Goal: Task Accomplishment & Management: Manage account settings

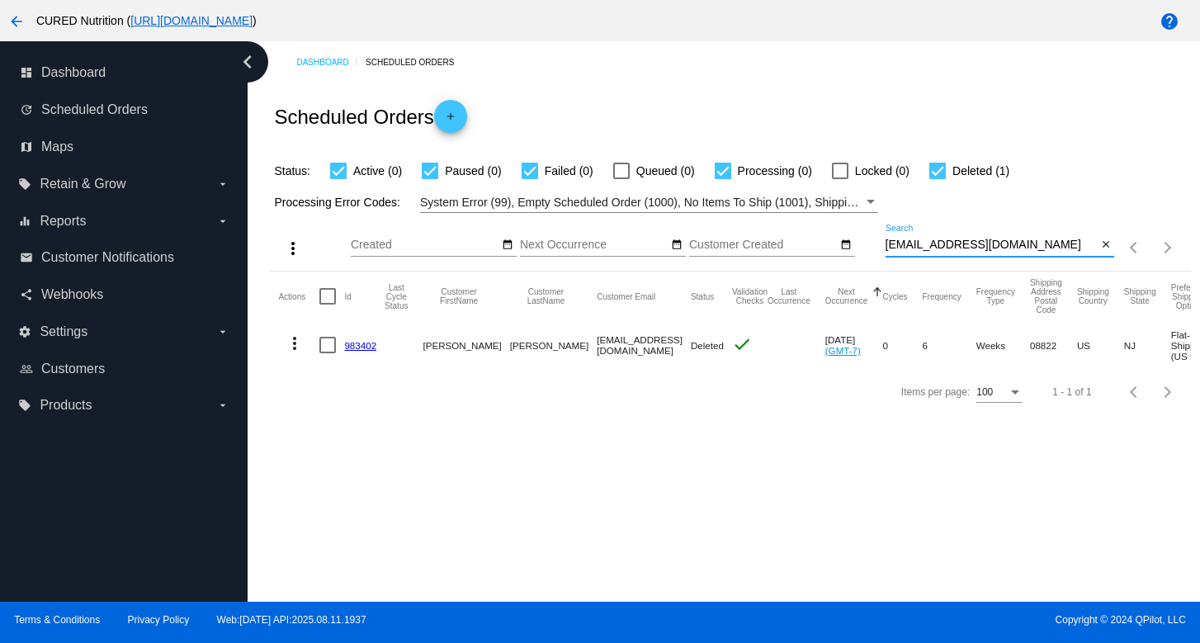
click at [965, 239] on input "[EMAIL_ADDRESS][DOMAIN_NAME]" at bounding box center [991, 244] width 212 height 13
type input "[EMAIL_ADDRESS][DOMAIN_NAME]"
click at [356, 342] on link "748911" at bounding box center [360, 345] width 32 height 11
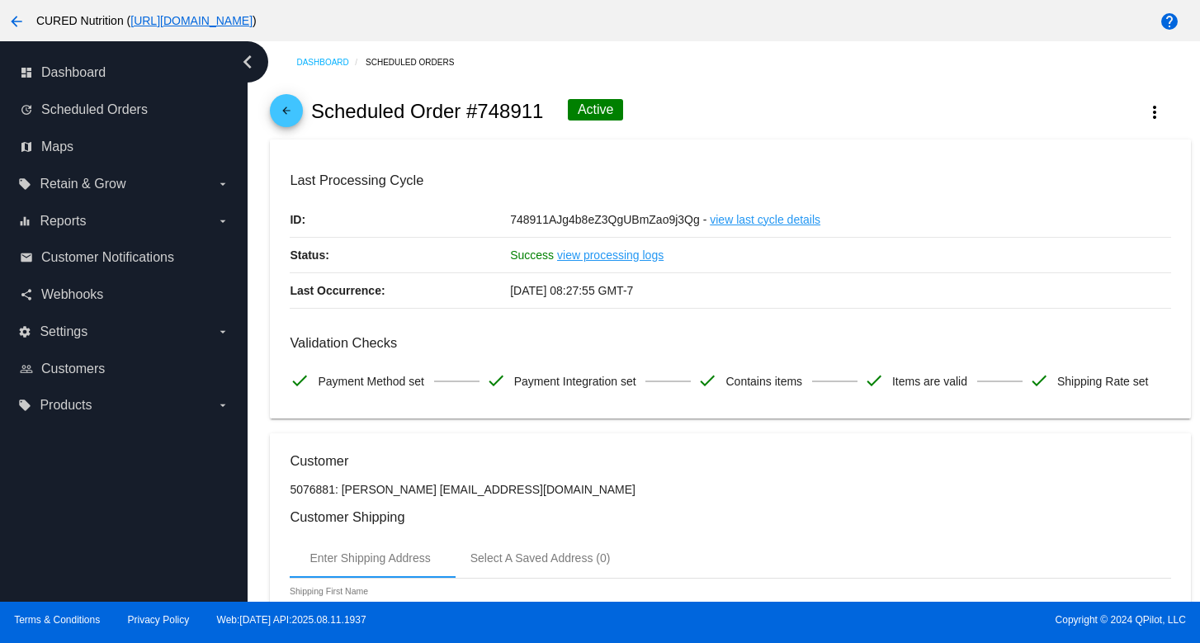
click at [291, 118] on mat-icon "arrow_back" at bounding box center [286, 115] width 20 height 20
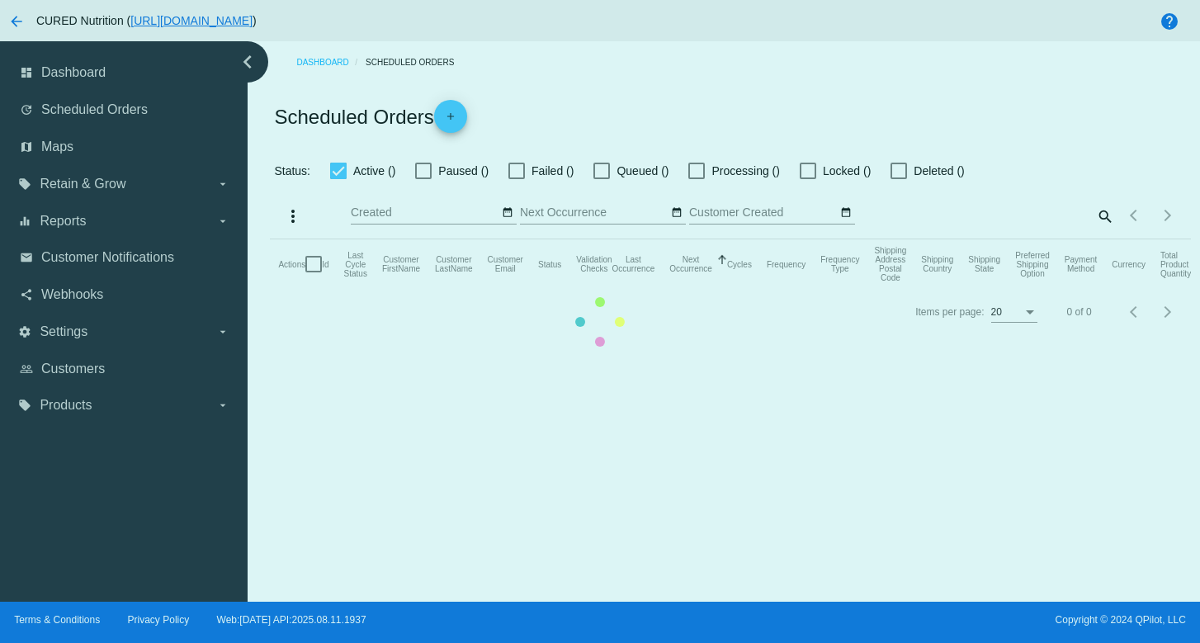
checkbox input "true"
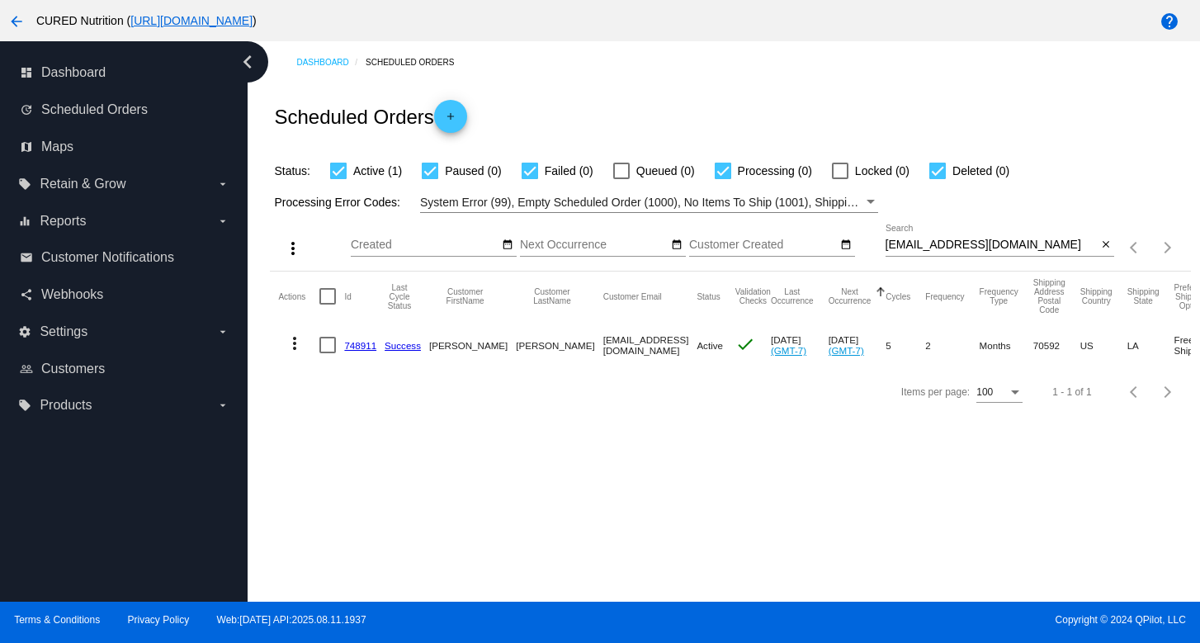
click at [611, 349] on mat-cell "[EMAIL_ADDRESS][DOMAIN_NAME]" at bounding box center [650, 345] width 94 height 48
copy mat-cell "[EMAIL_ADDRESS][DOMAIN_NAME]"
click at [358, 342] on link "748911" at bounding box center [360, 345] width 32 height 11
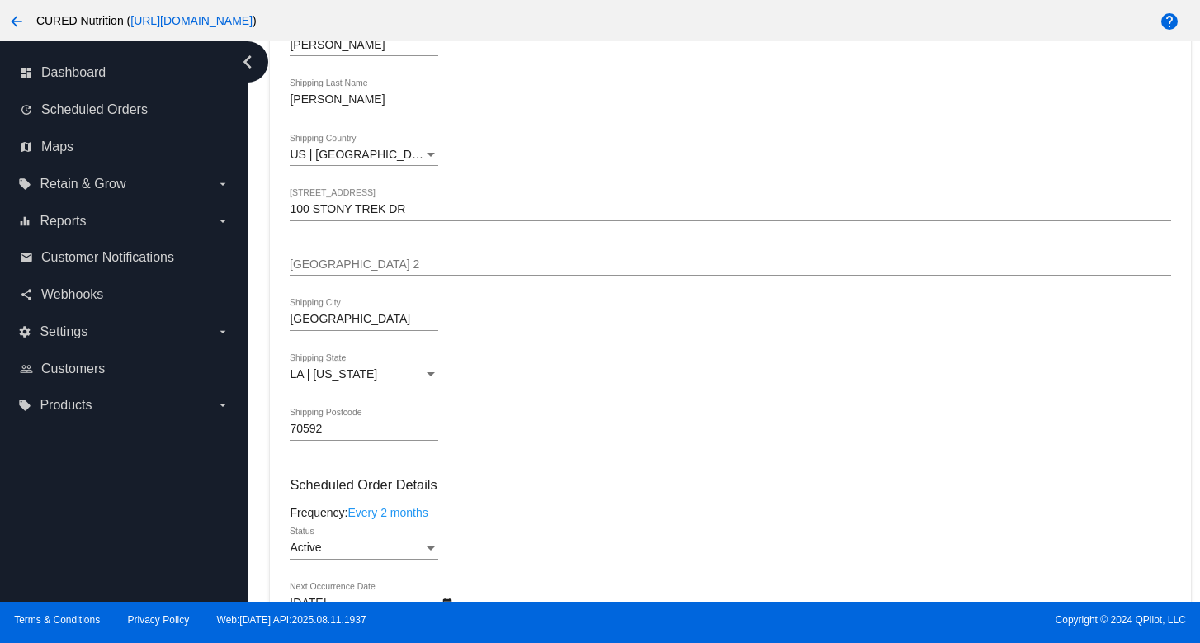
scroll to position [651, 0]
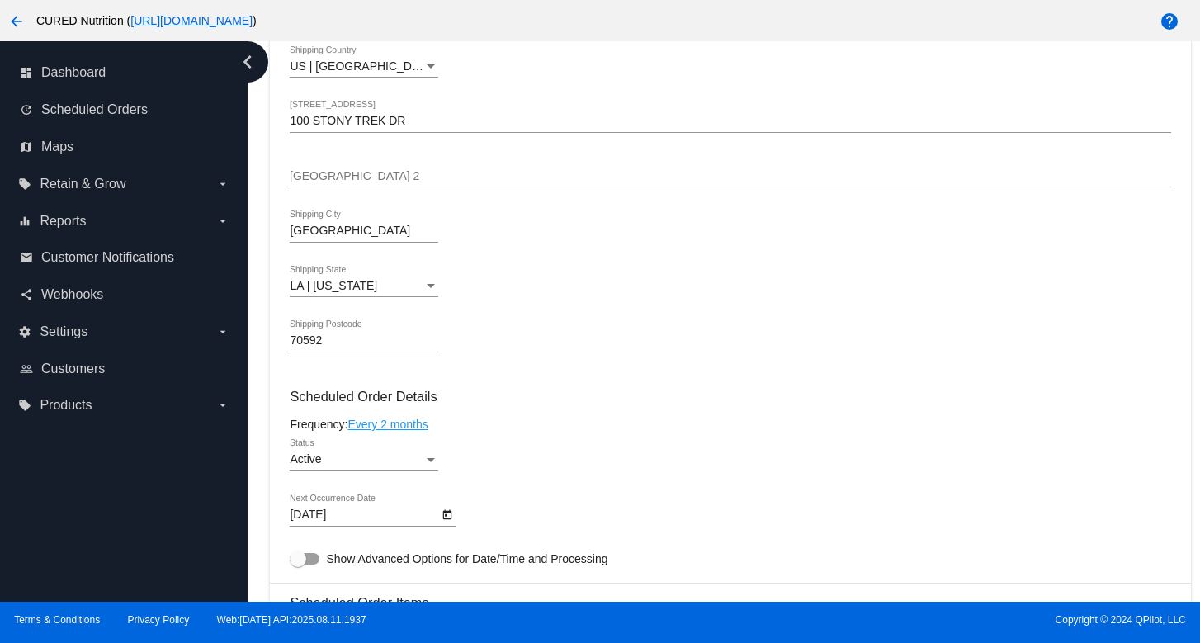
click at [451, 525] on icon "Open calendar" at bounding box center [447, 515] width 12 height 20
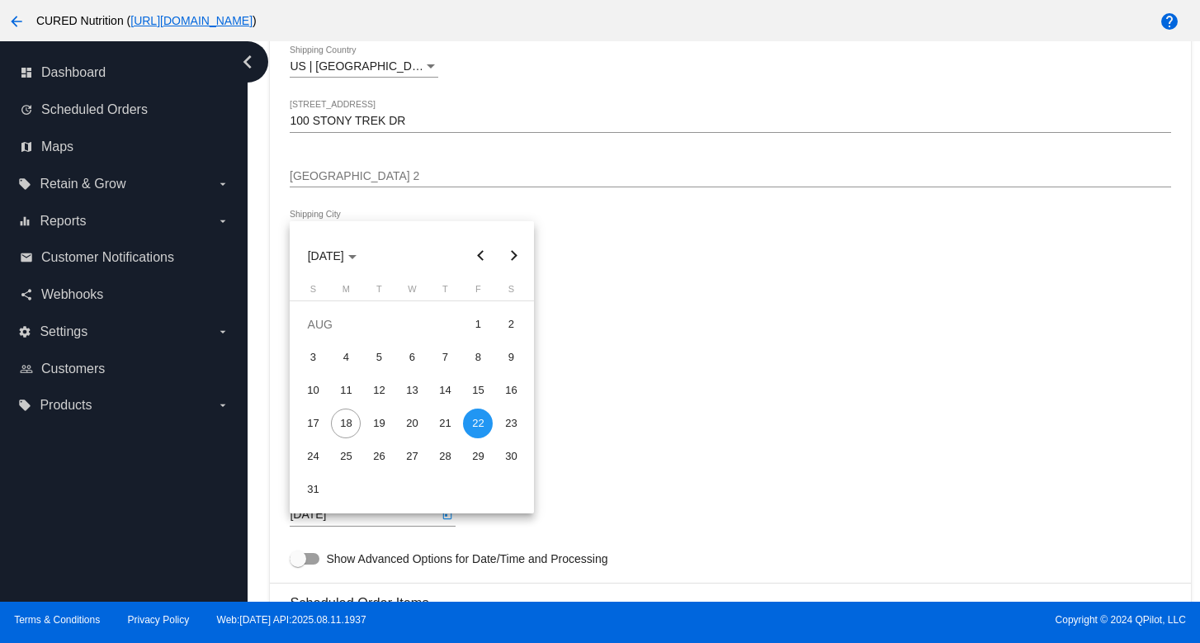
click at [515, 253] on button "Next month" at bounding box center [513, 255] width 33 height 33
click at [344, 357] on div "1" at bounding box center [346, 357] width 30 height 30
type input "[DATE]"
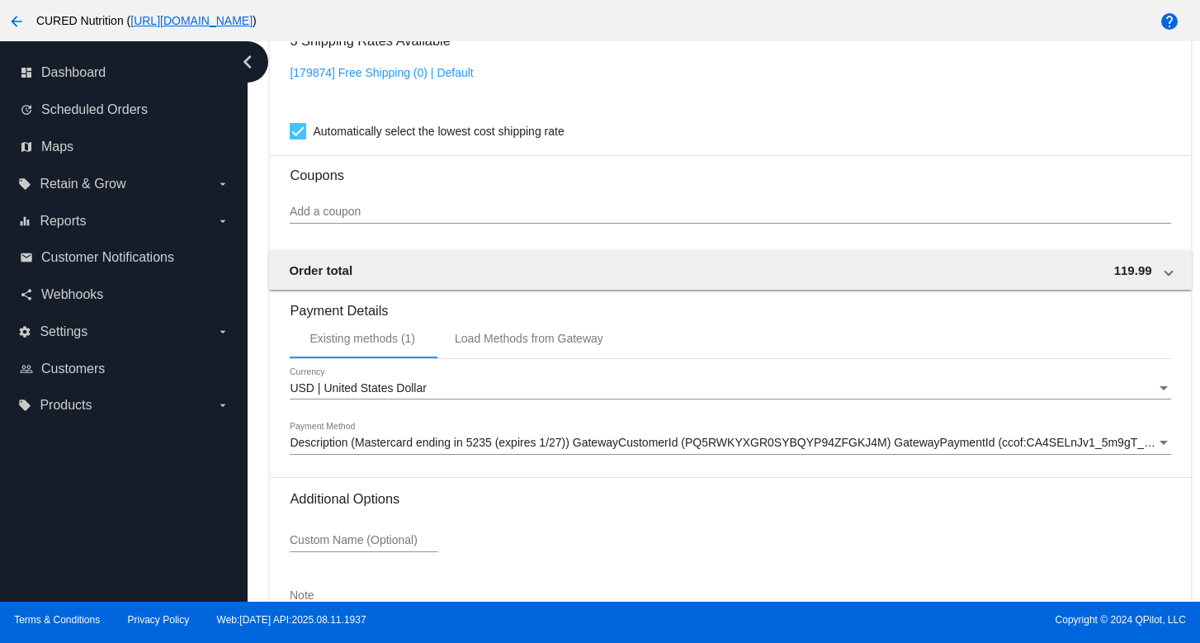
scroll to position [1497, 0]
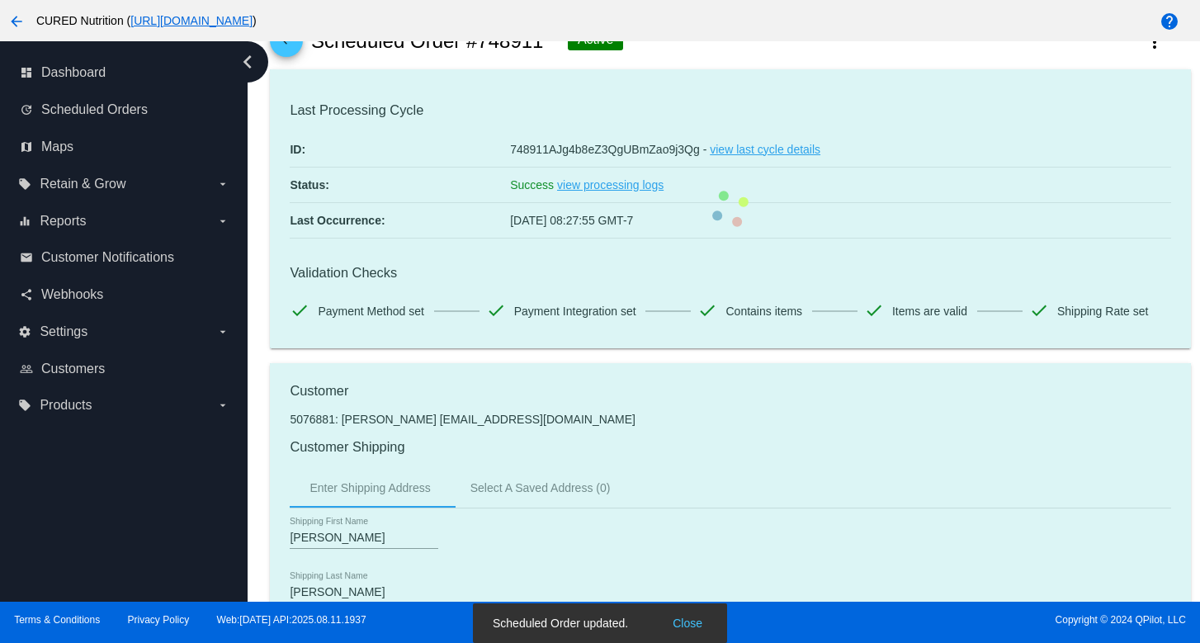
scroll to position [0, 0]
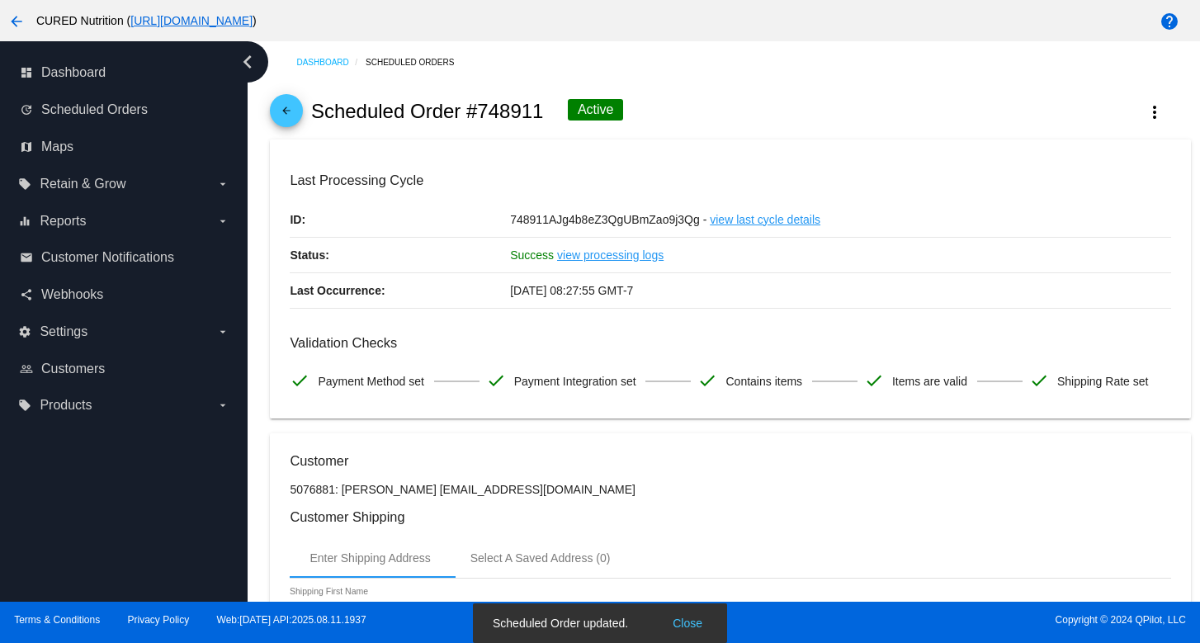
click at [282, 112] on mat-icon "arrow_back" at bounding box center [286, 115] width 20 height 20
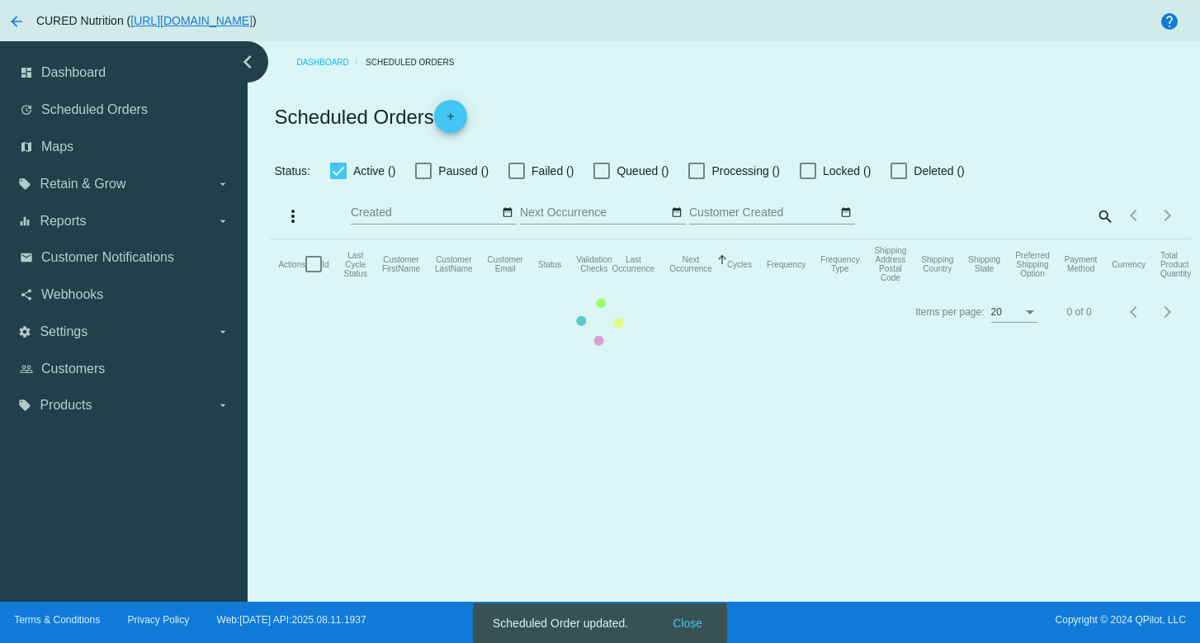
checkbox input "true"
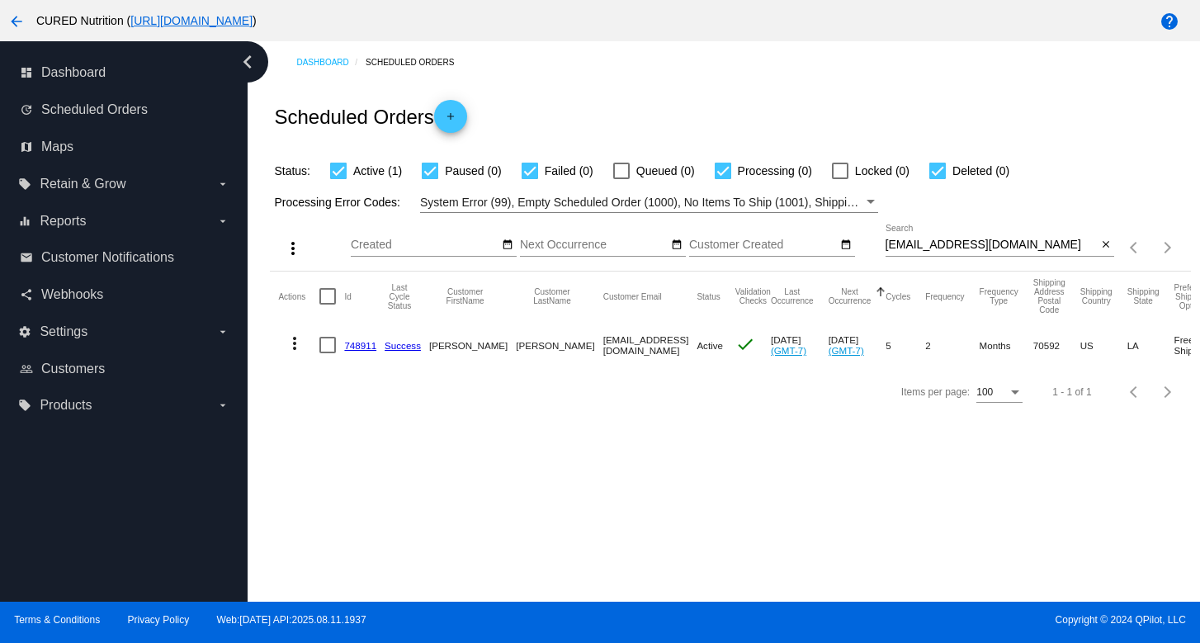
click at [948, 241] on input "[EMAIL_ADDRESS][DOMAIN_NAME]" at bounding box center [991, 244] width 212 height 13
paste input "knchristoph"
type input "[EMAIL_ADDRESS][DOMAIN_NAME]"
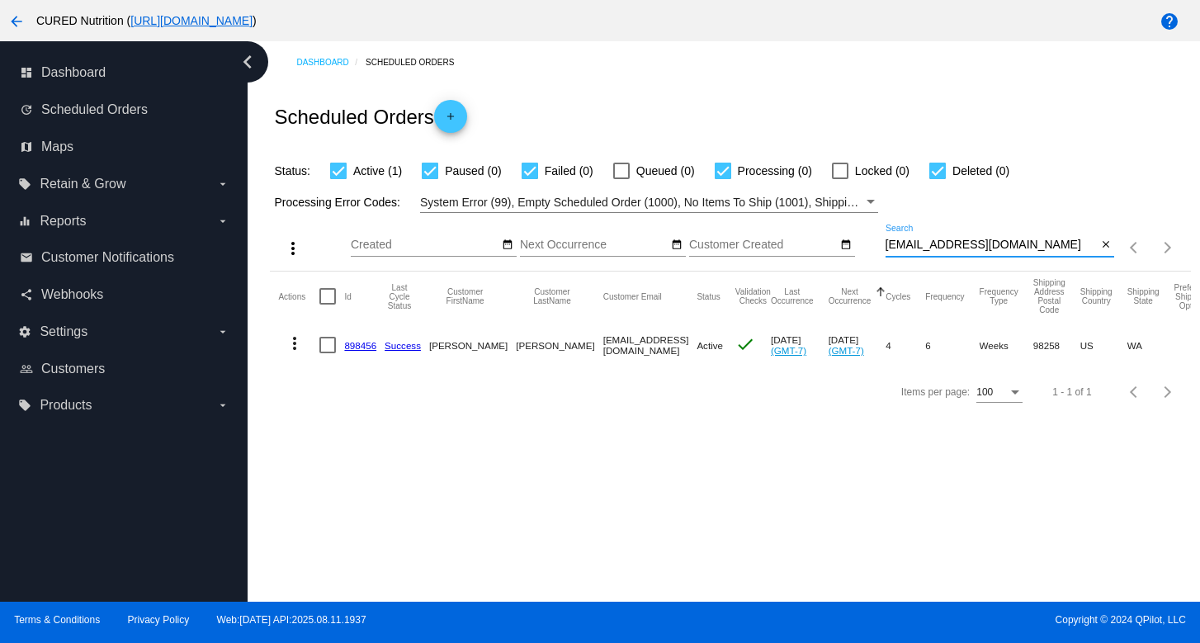
click at [349, 345] on link "898456" at bounding box center [360, 345] width 32 height 11
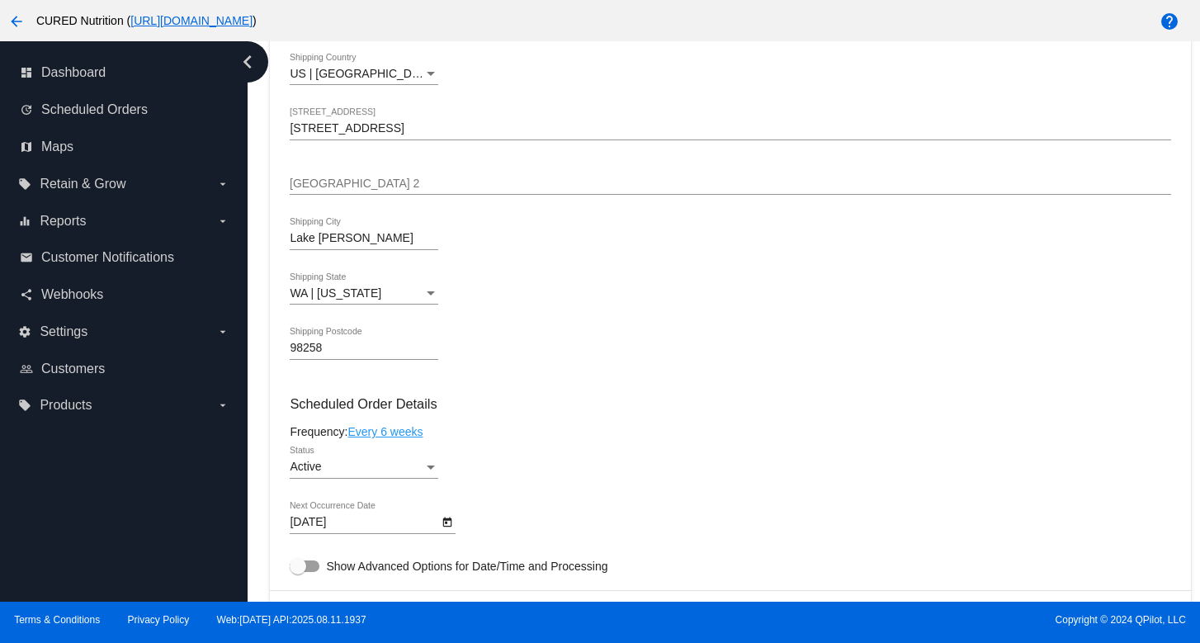
scroll to position [657, 0]
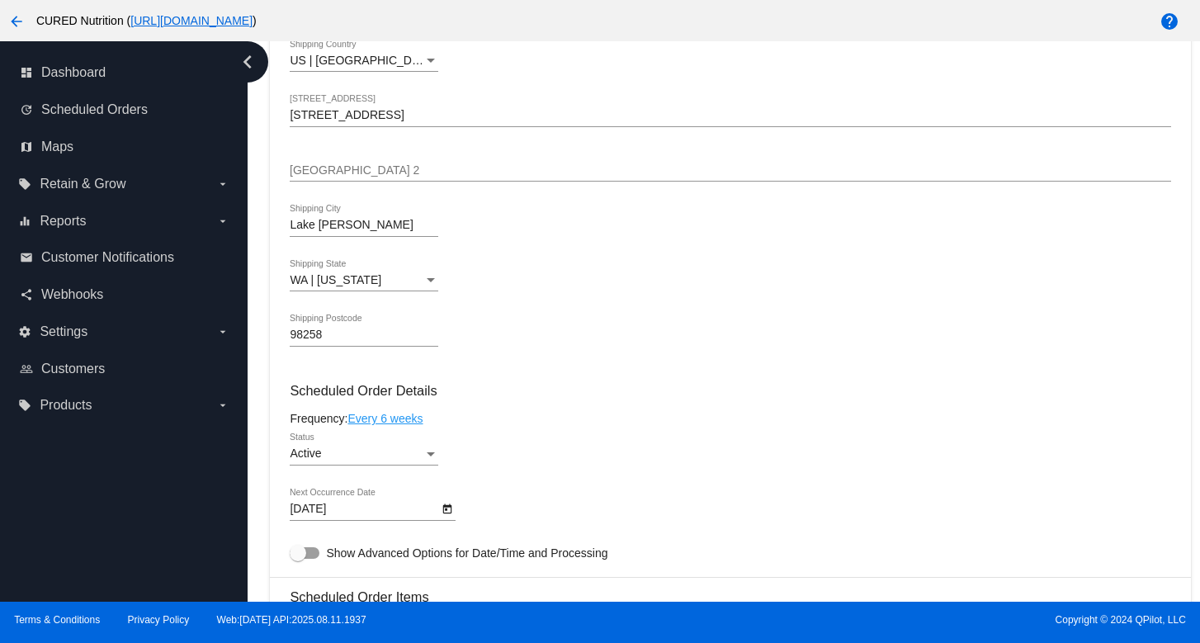
click at [413, 460] on div "Active" at bounding box center [357, 453] width 134 height 13
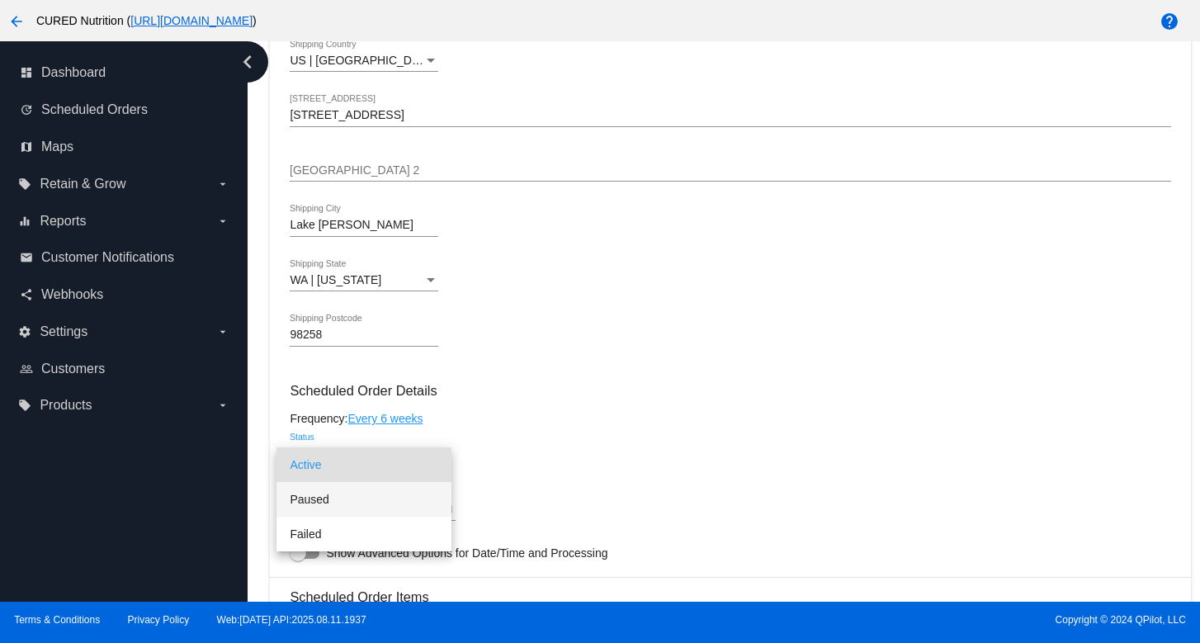
click at [399, 500] on span "Paused" at bounding box center [364, 499] width 149 height 35
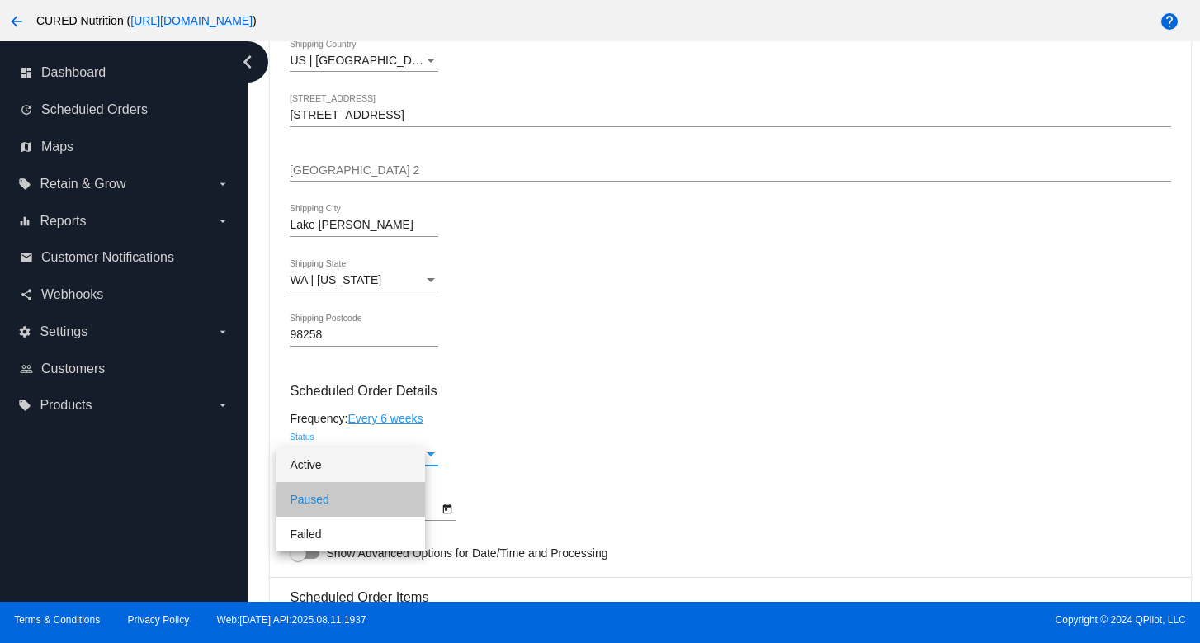
click at [573, 412] on mat-card-content "Customer 6437717: [PERSON_NAME] [PERSON_NAME][EMAIL_ADDRESS][DOMAIN_NAME] Custo…" at bounding box center [730, 602] width 880 height 1612
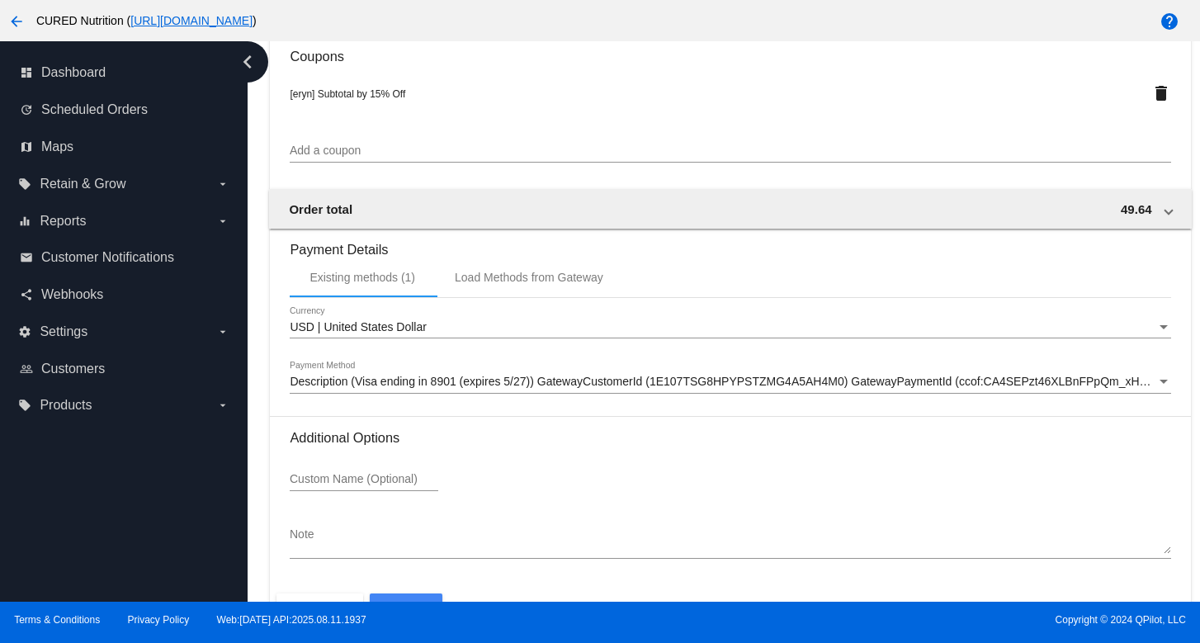
scroll to position [1554, 0]
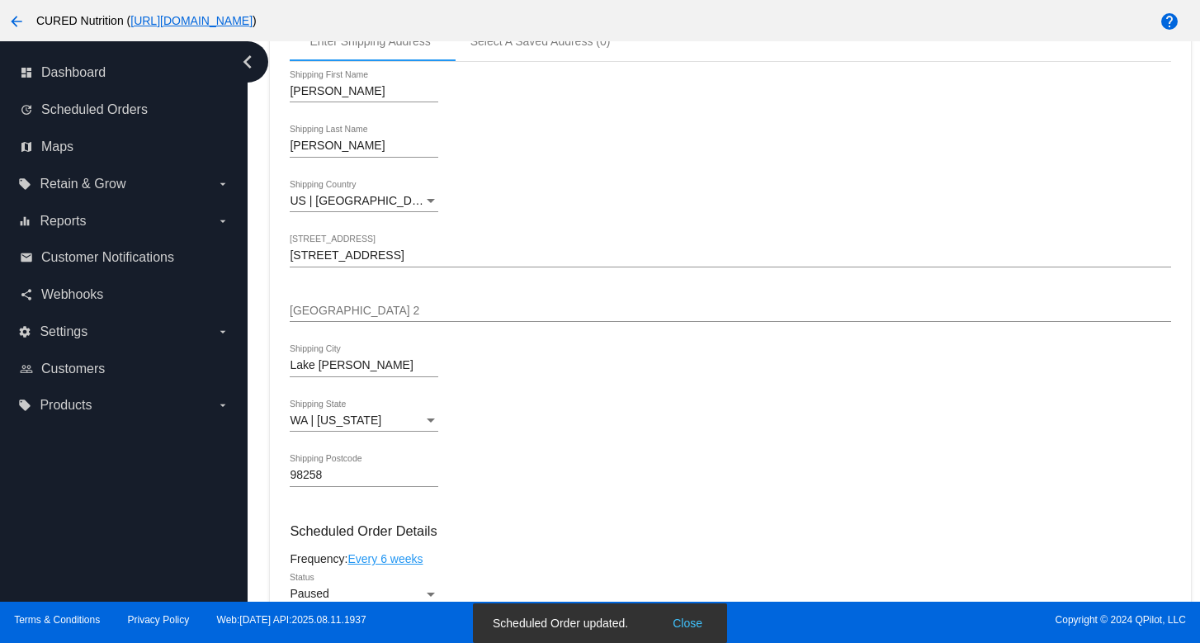
scroll to position [0, 0]
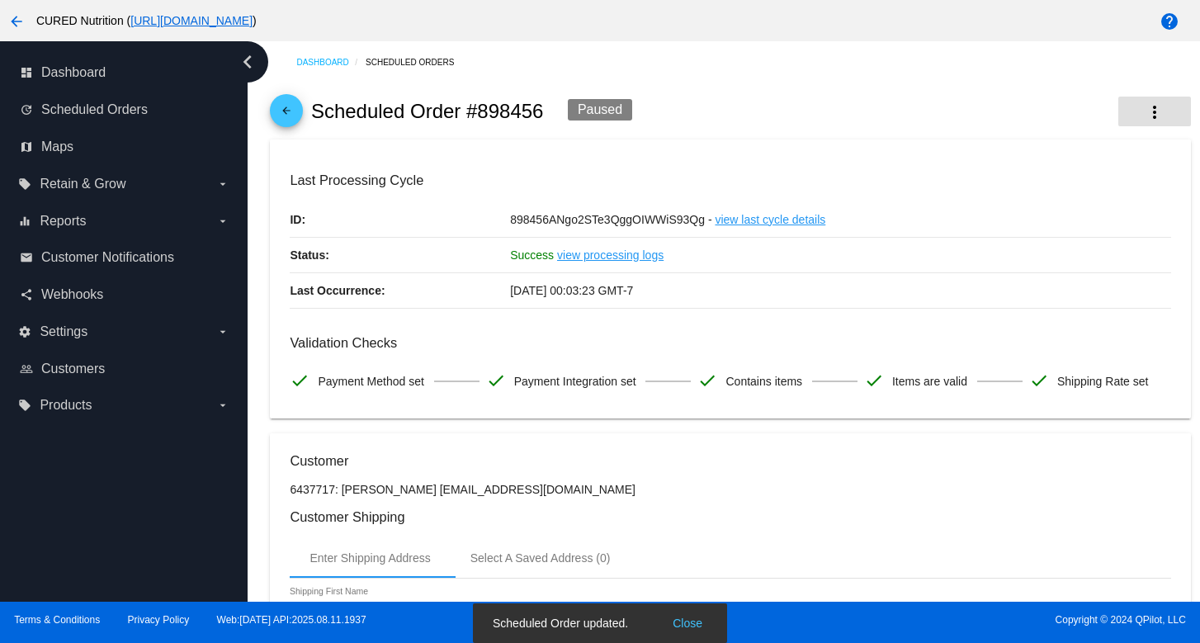
click at [1158, 114] on mat-icon "more_vert" at bounding box center [1154, 112] width 20 height 20
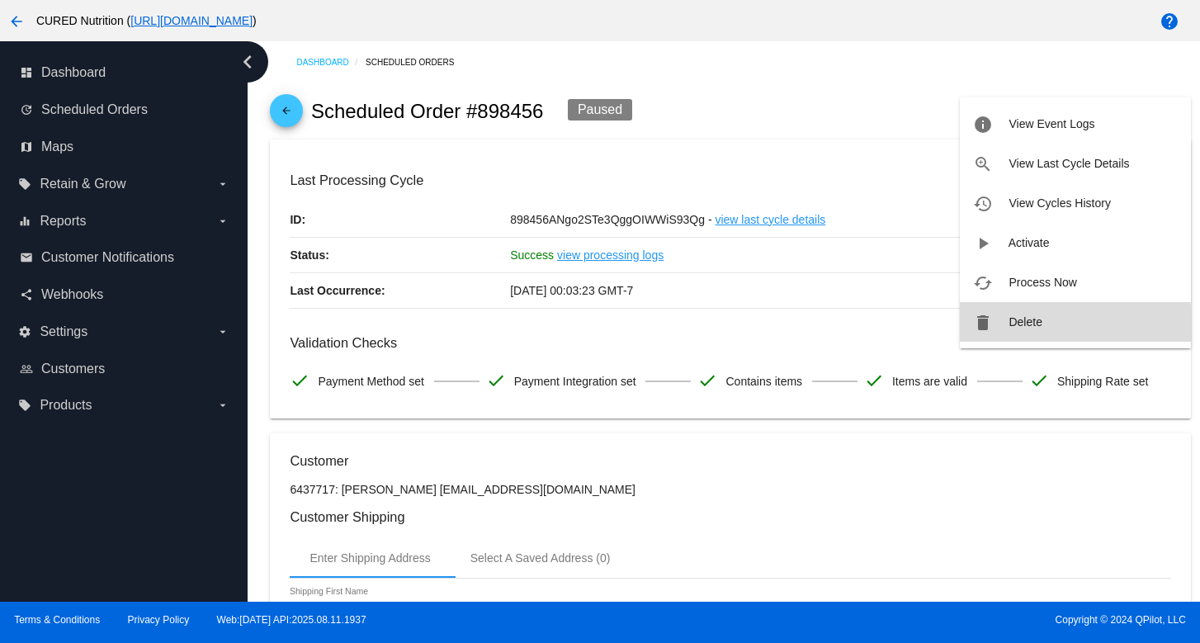
click at [1021, 323] on span "Delete" at bounding box center [1024, 321] width 33 height 13
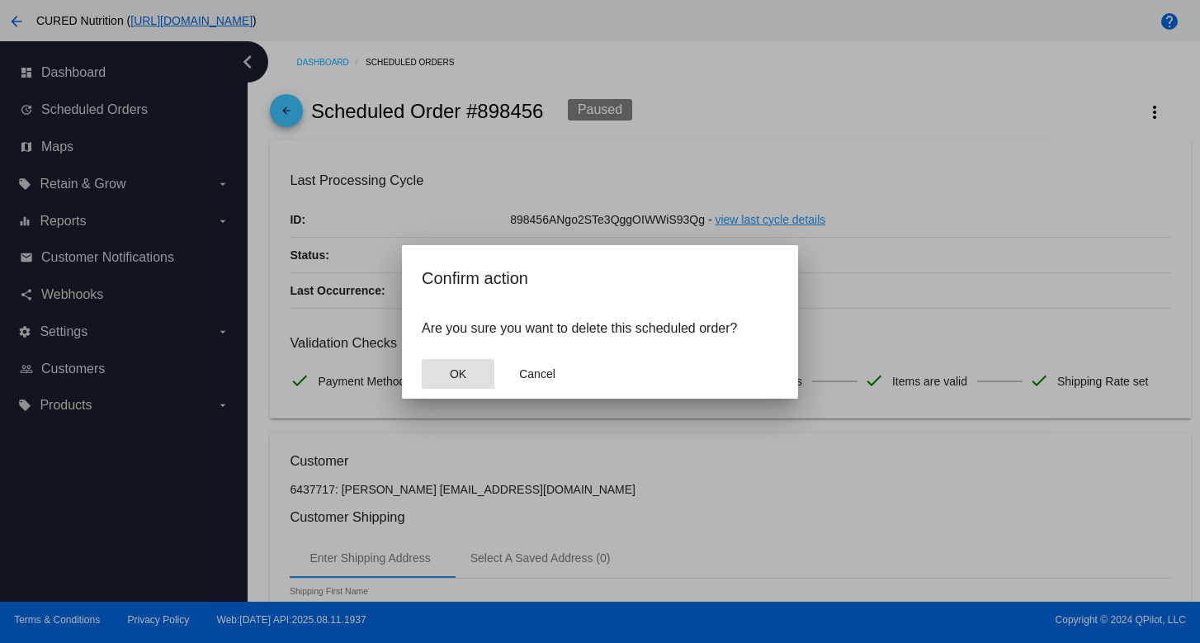
click at [432, 374] on button "OK" at bounding box center [458, 374] width 73 height 30
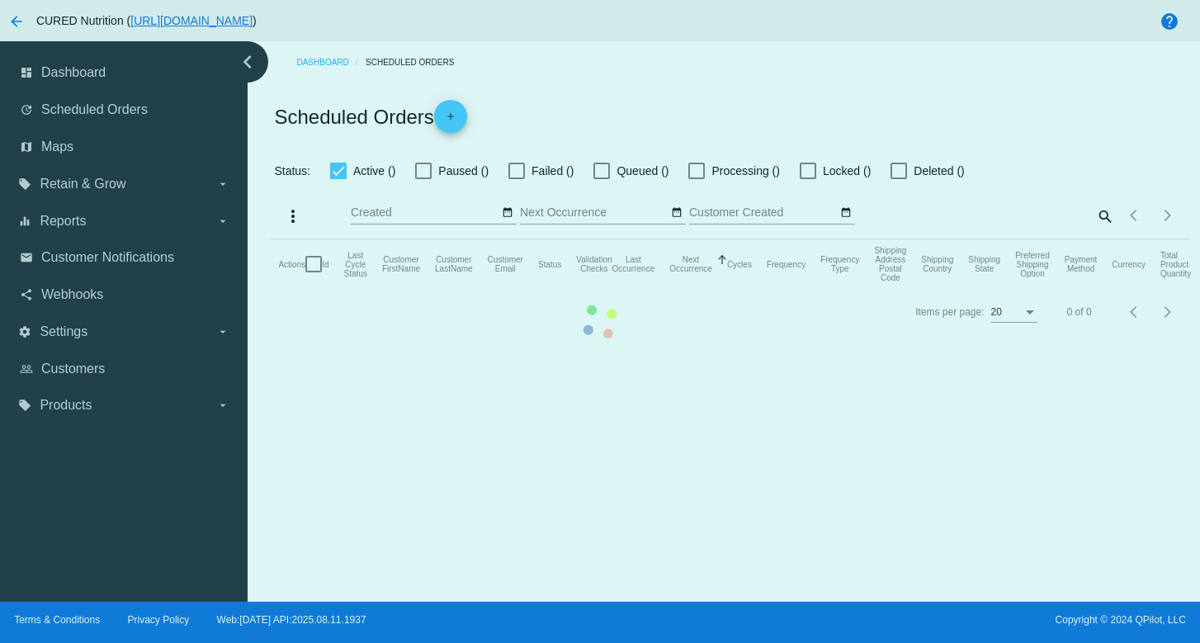
checkbox input "true"
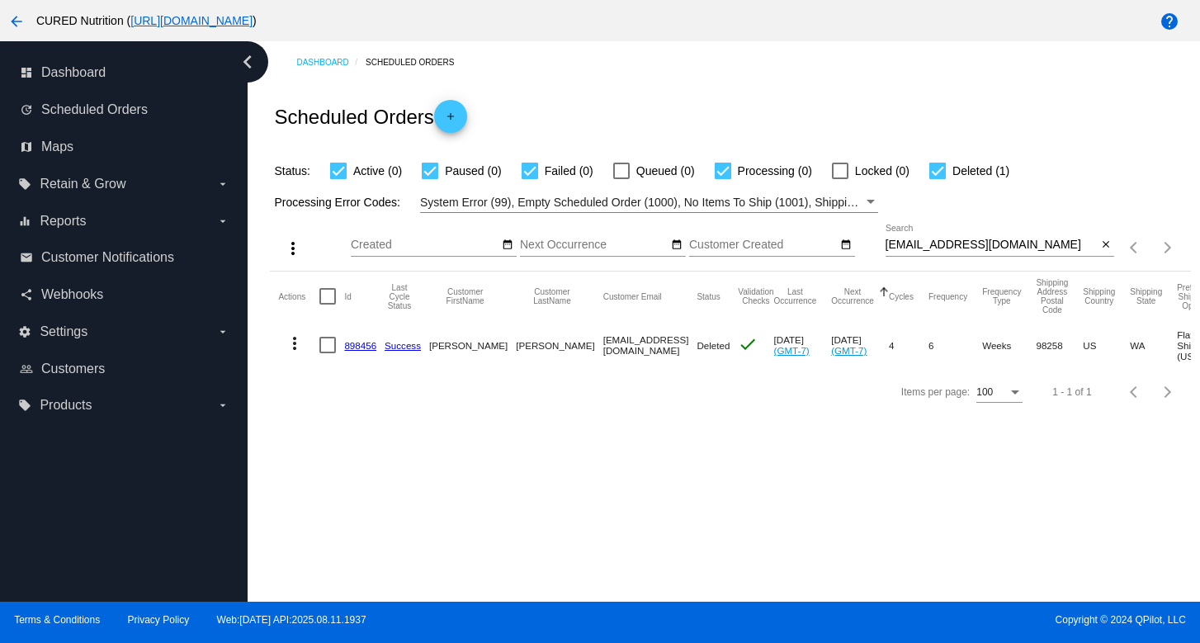
click at [963, 246] on input "[EMAIL_ADDRESS][DOMAIN_NAME]" at bounding box center [991, 244] width 212 height 13
paste input "jessiemarjorielaney"
type input "[EMAIL_ADDRESS][DOMAIN_NAME]"
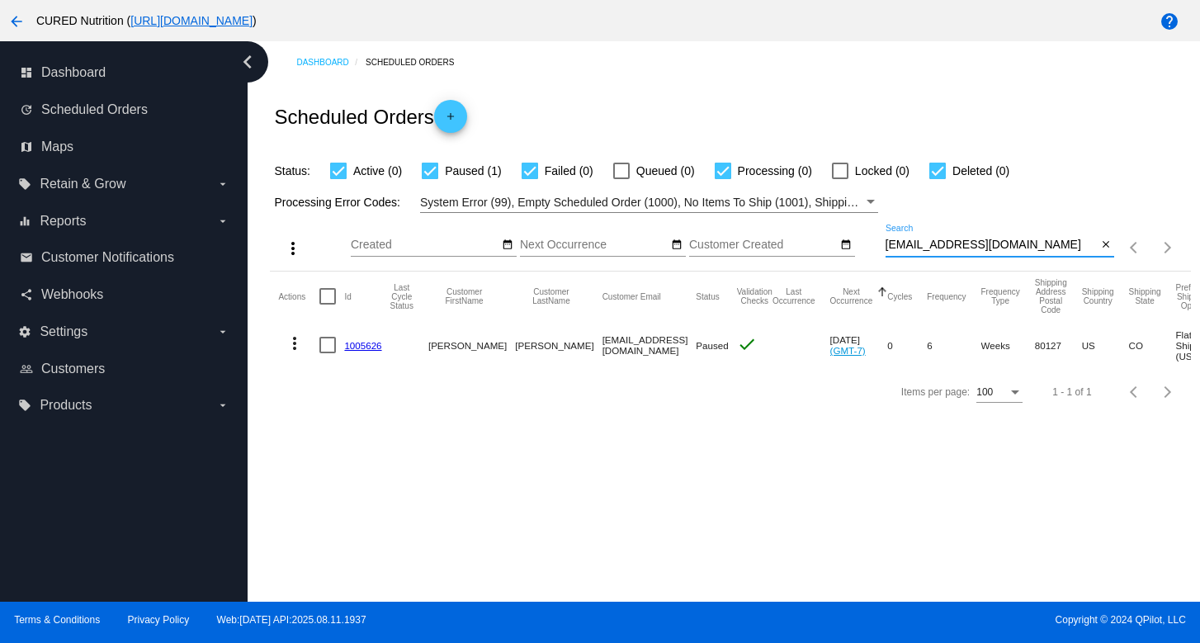
click at [366, 349] on link "1005626" at bounding box center [362, 345] width 37 height 11
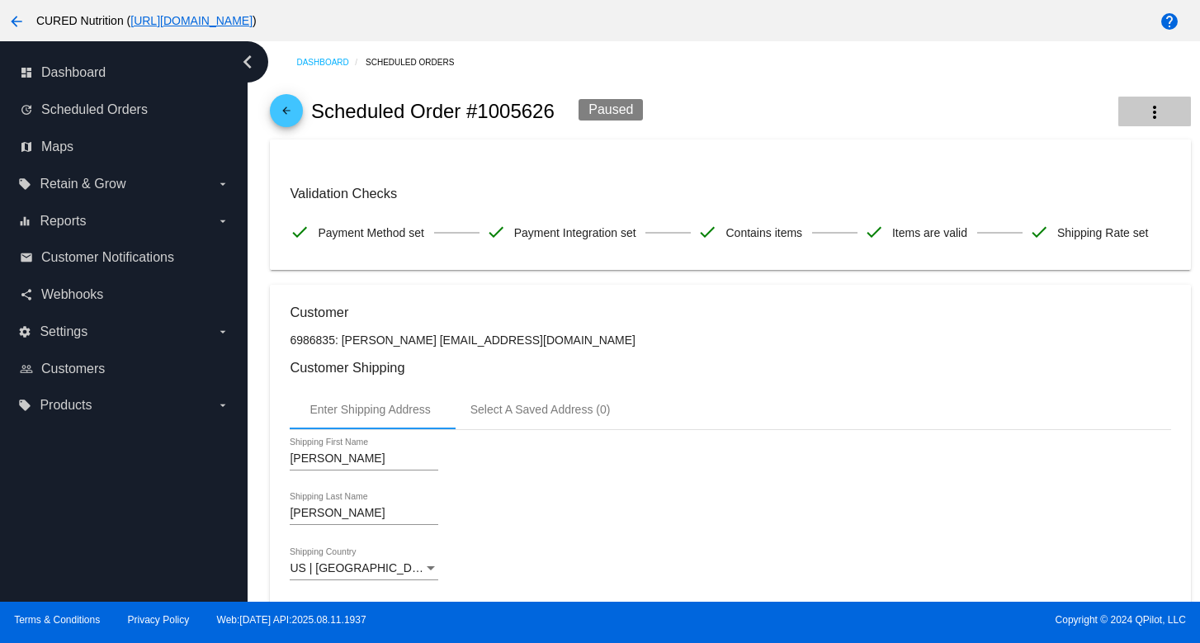
click at [1169, 110] on button "more_vert" at bounding box center [1154, 112] width 73 height 30
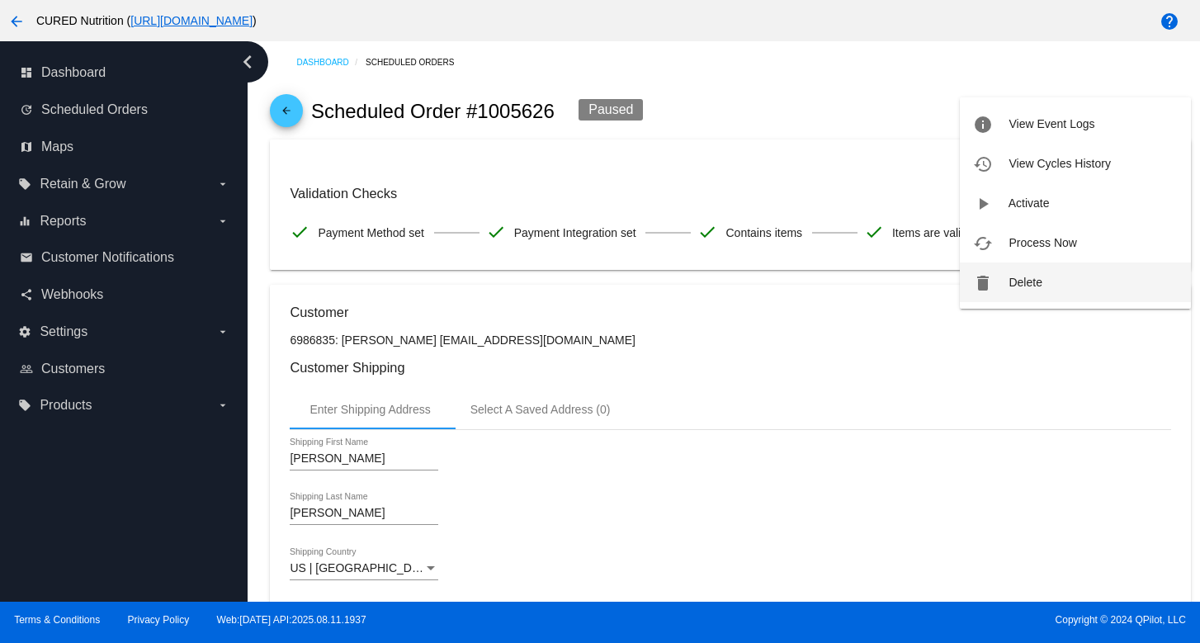
click at [1001, 284] on button "delete Delete" at bounding box center [1075, 282] width 231 height 40
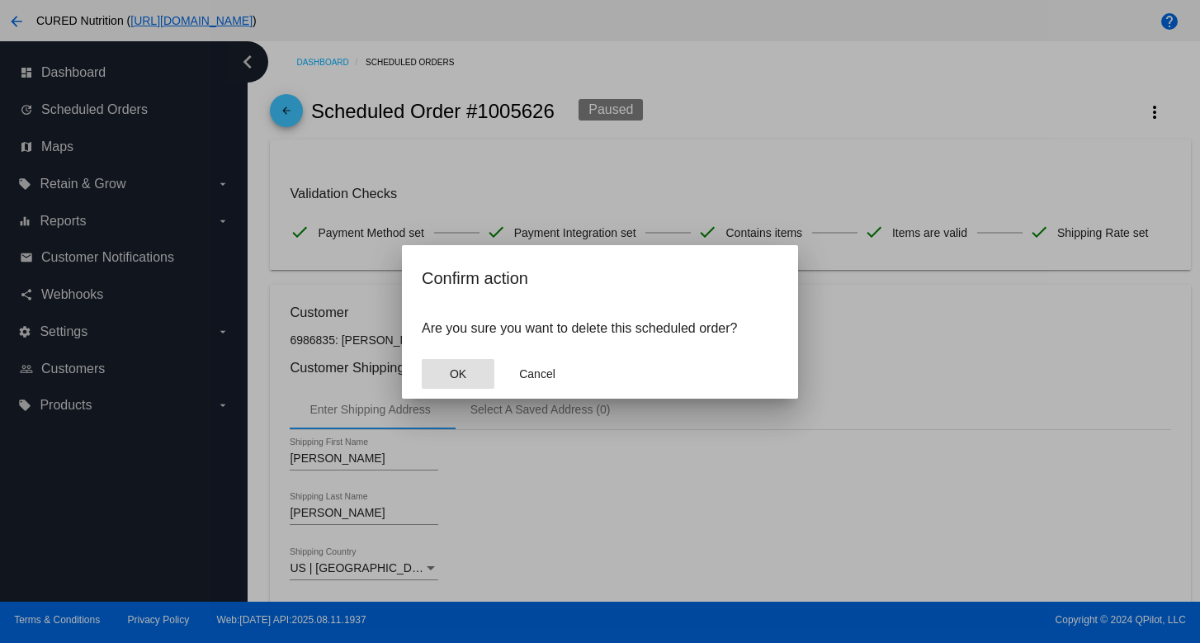
click at [466, 370] on button "OK" at bounding box center [458, 374] width 73 height 30
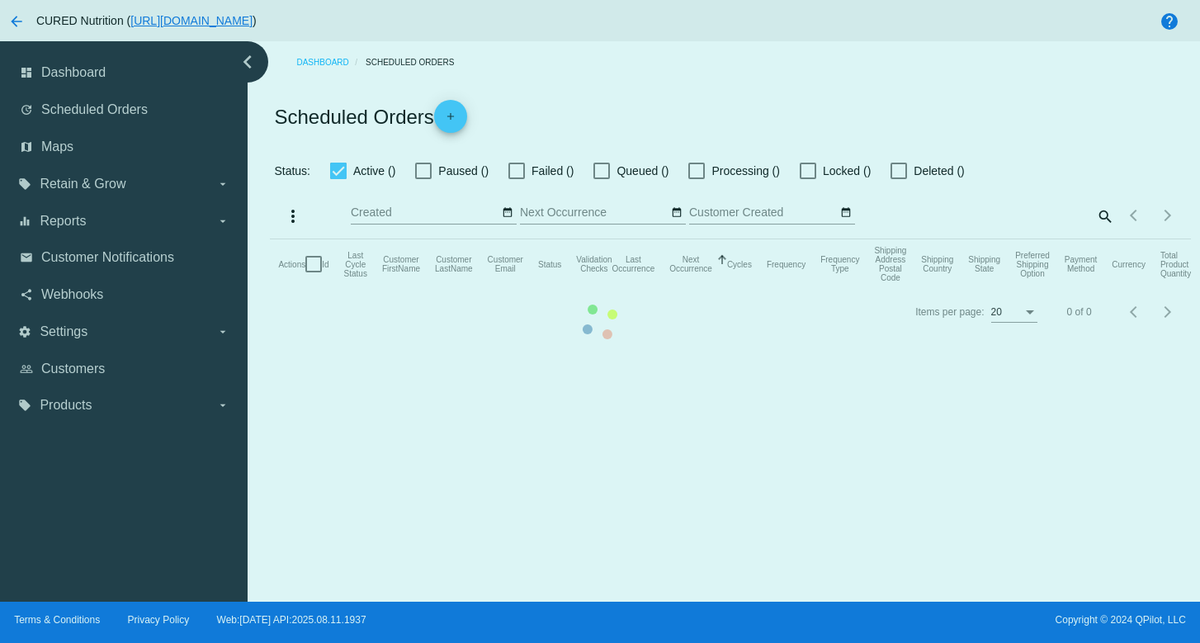
checkbox input "true"
